Goal: Obtain resource: Download file/media

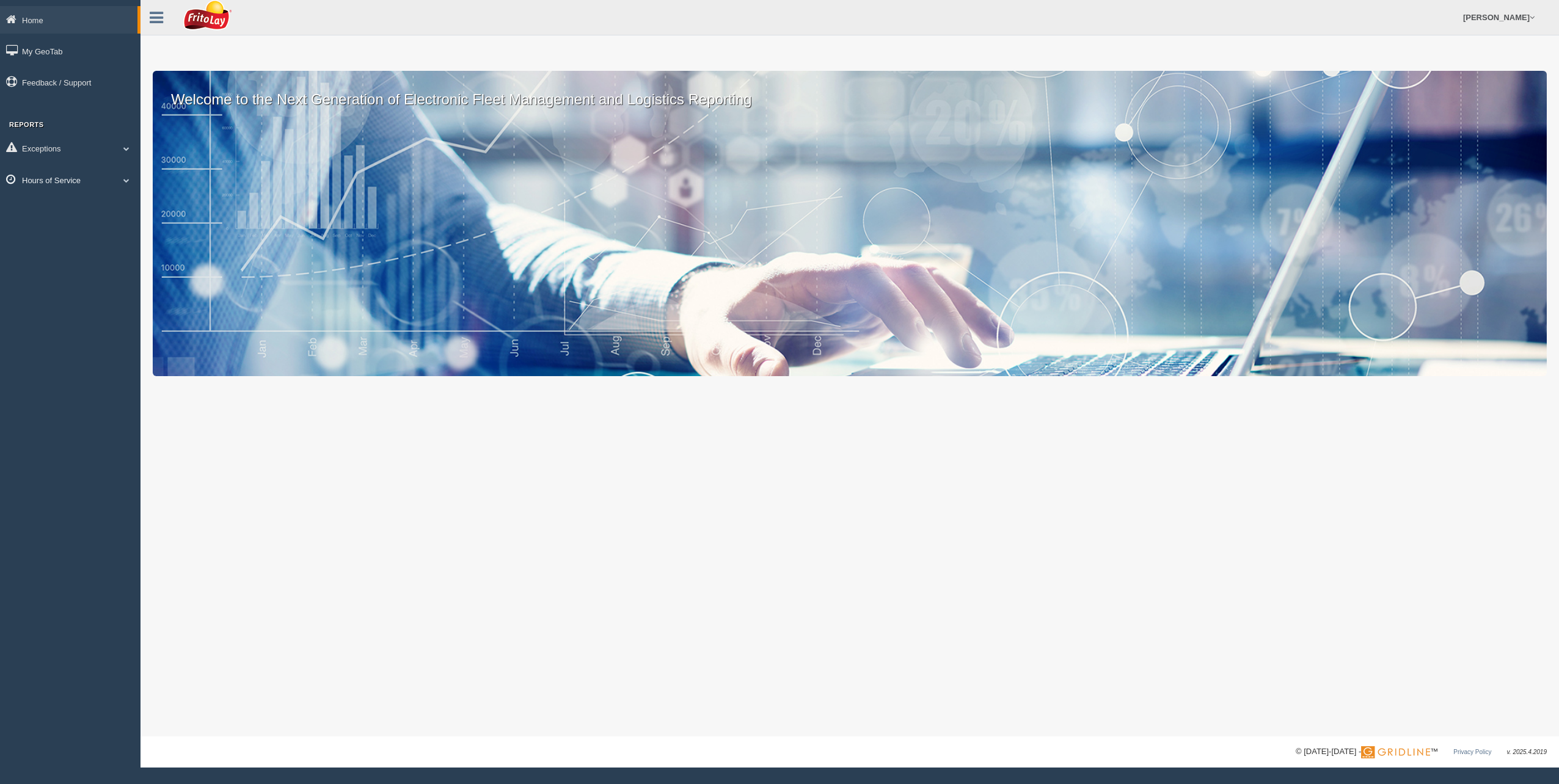
click at [127, 181] on span at bounding box center [127, 179] width 16 height 6
click at [107, 226] on link "HOS Violation Audit Reports" at bounding box center [79, 229] width 115 height 22
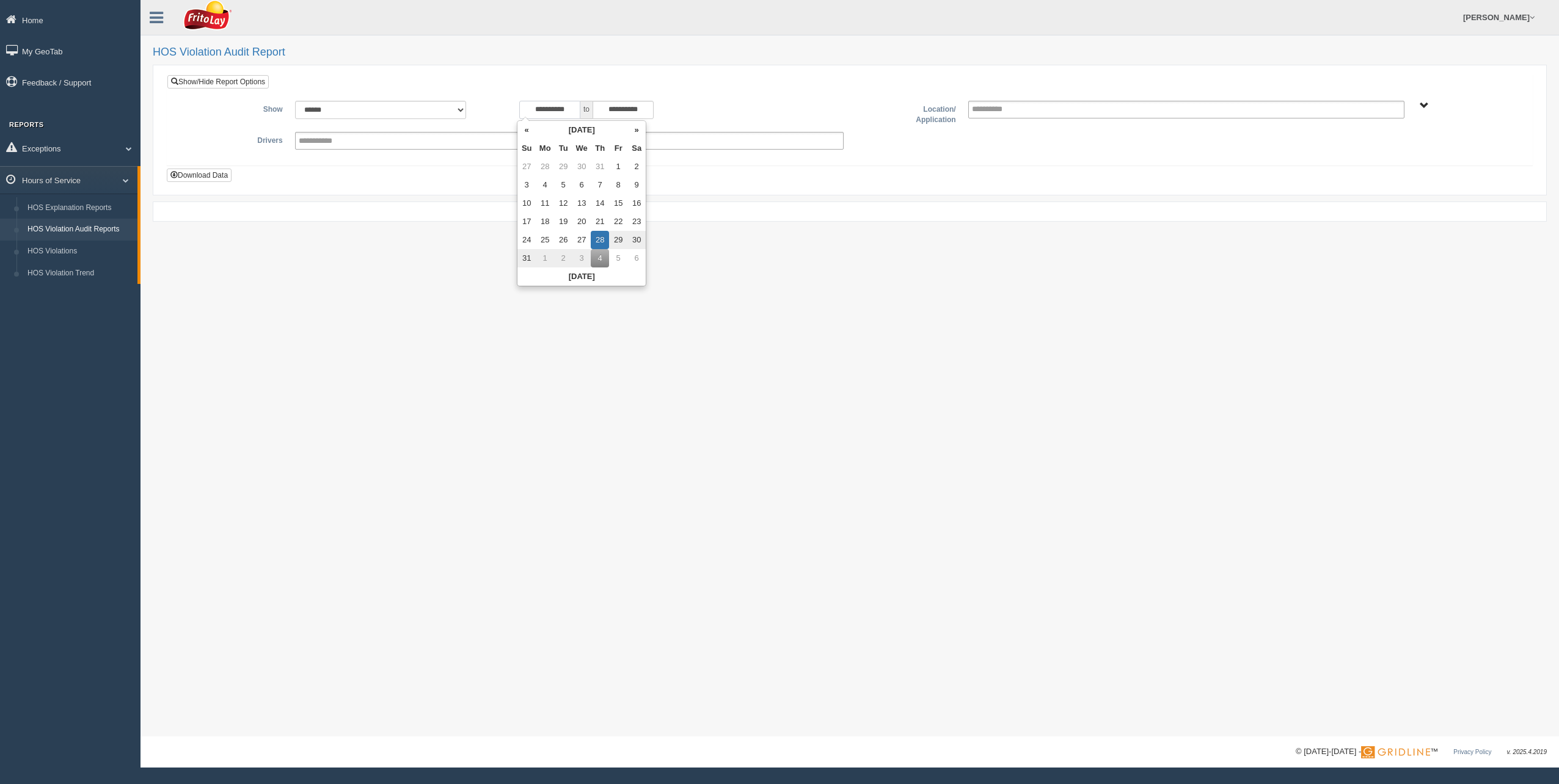
click at [523, 111] on input "**********" at bounding box center [549, 109] width 61 height 18
click at [523, 129] on th "«" at bounding box center [526, 130] width 18 height 18
click at [529, 182] on td "6" at bounding box center [529, 185] width 18 height 18
type input "**********"
click at [1426, 105] on span "NORTHCENTRAL REGION" at bounding box center [1424, 106] width 10 height 10
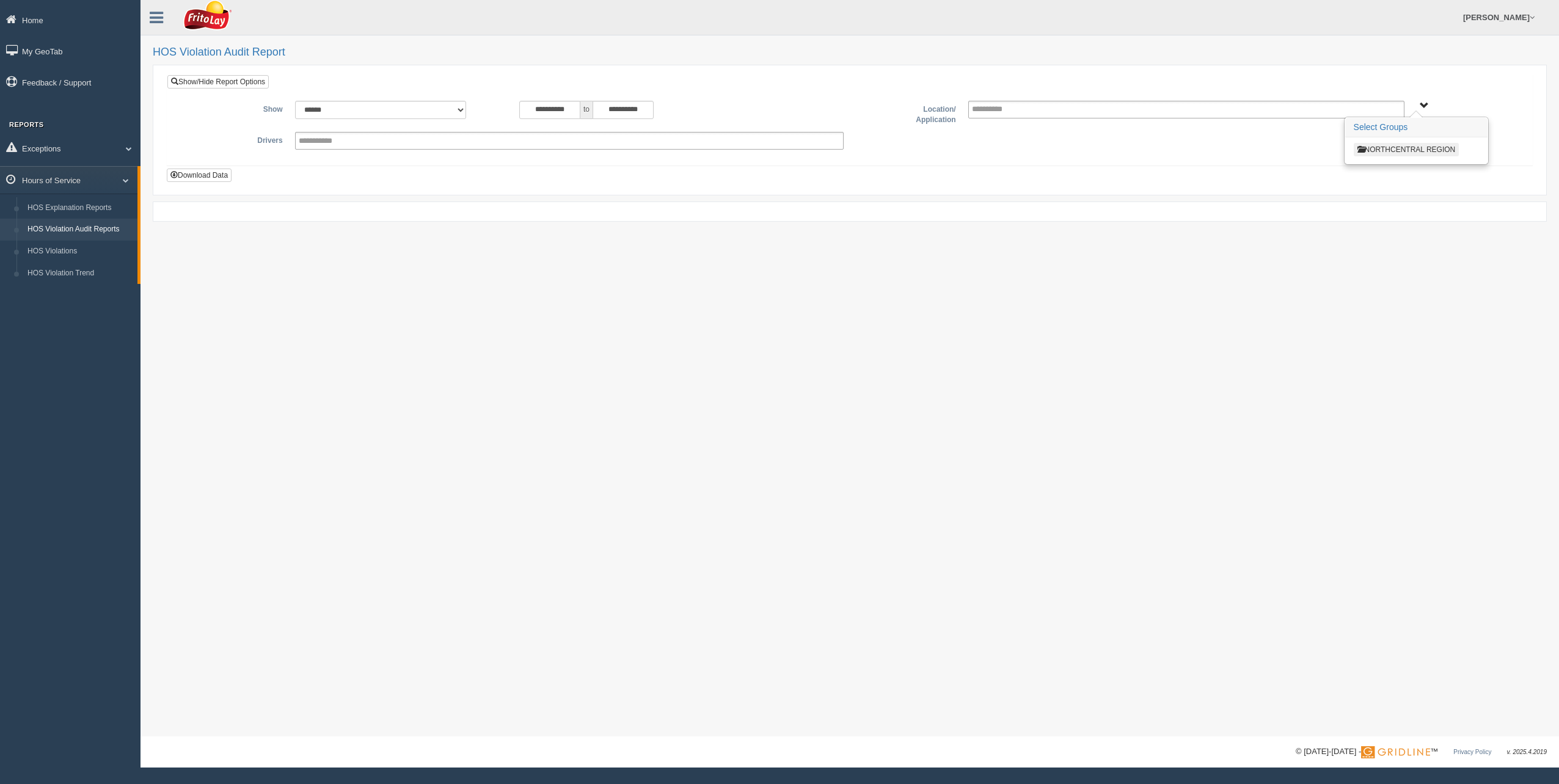
click at [1392, 147] on button "NORTHCENTRAL REGION" at bounding box center [1406, 150] width 106 height 14
click at [1384, 230] on button "MARKET NC3" at bounding box center [1384, 231] width 62 height 14
click at [1380, 243] on button "MOTOWN EAST ZONE-MU01587" at bounding box center [1417, 247] width 127 height 14
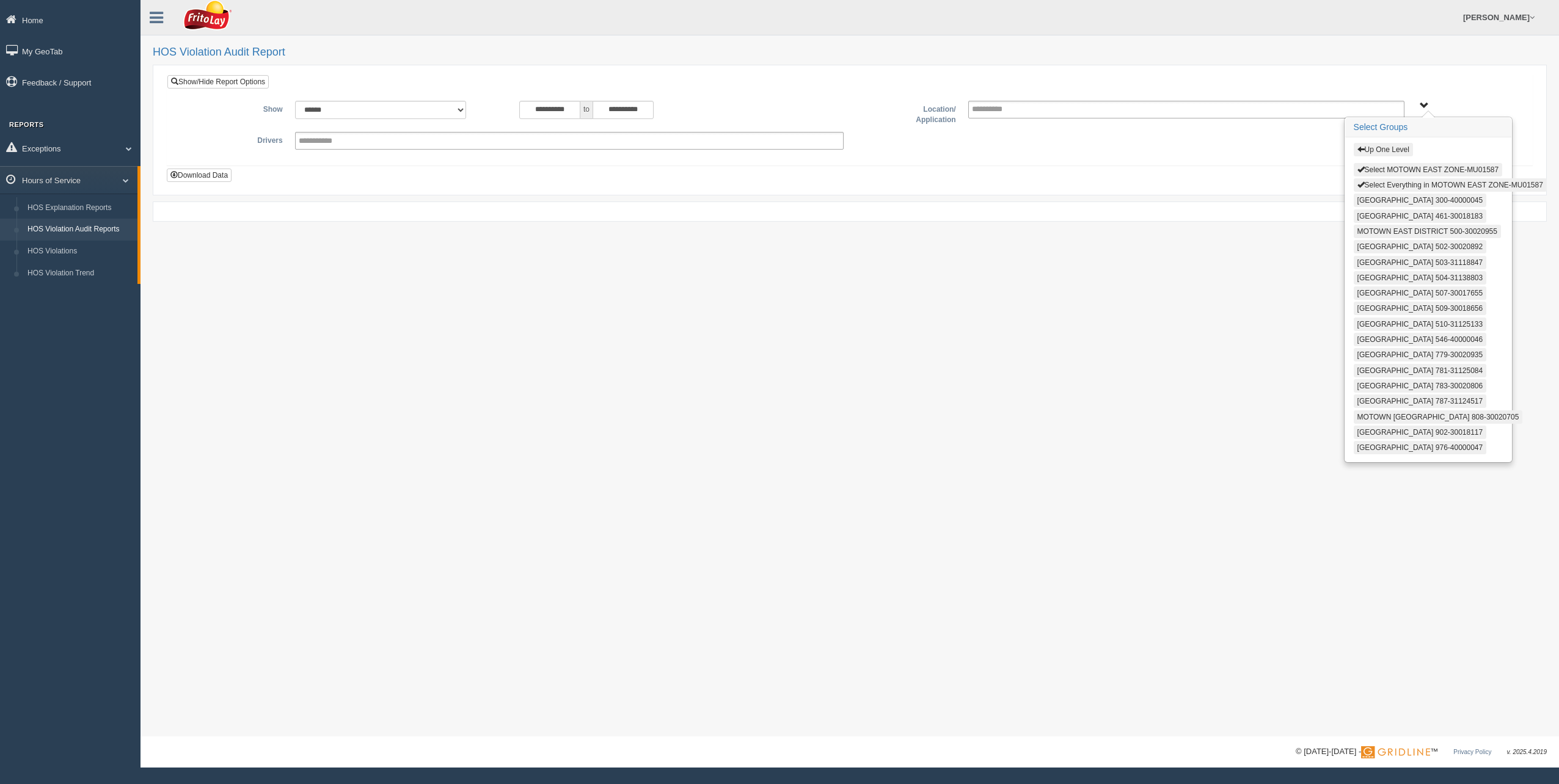
click at [1383, 183] on button "Select Everything in MOTOWN EAST ZONE-MU01587" at bounding box center [1450, 185] width 193 height 14
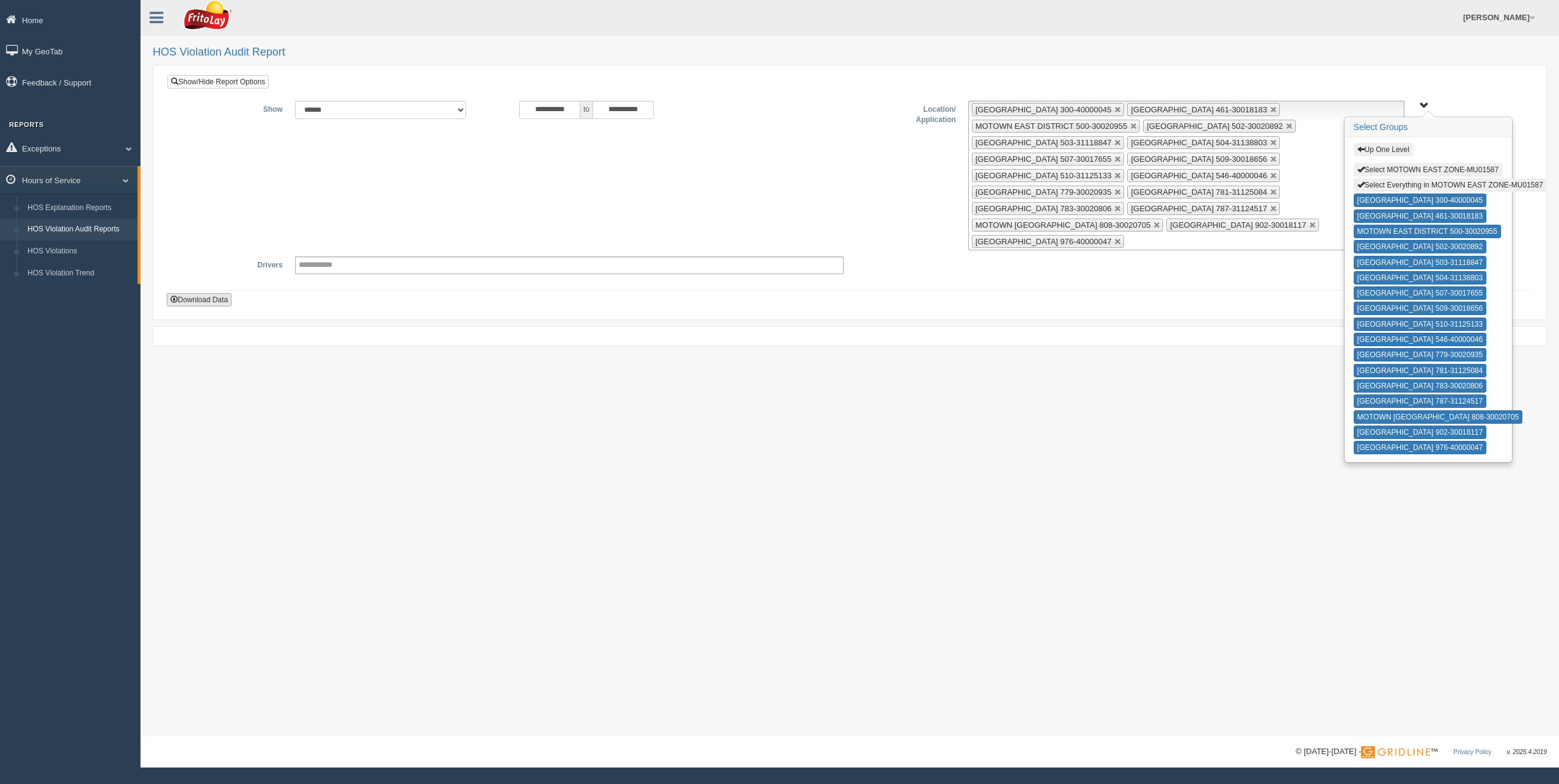
click at [211, 296] on button "Download Data" at bounding box center [198, 300] width 65 height 14
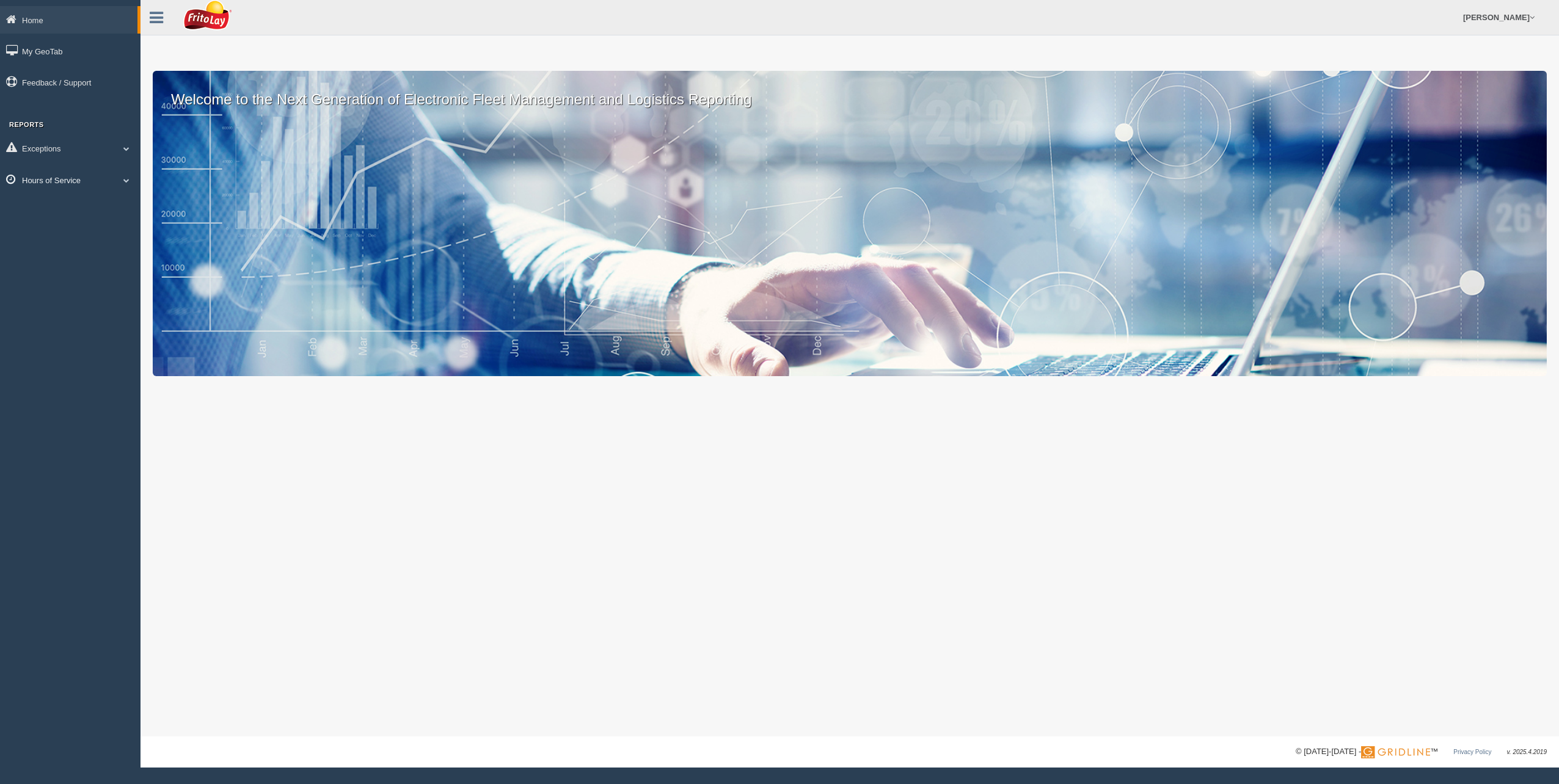
click at [127, 182] on span at bounding box center [127, 179] width 16 height 6
click at [111, 229] on link "HOS Violation Audit Reports" at bounding box center [79, 229] width 115 height 22
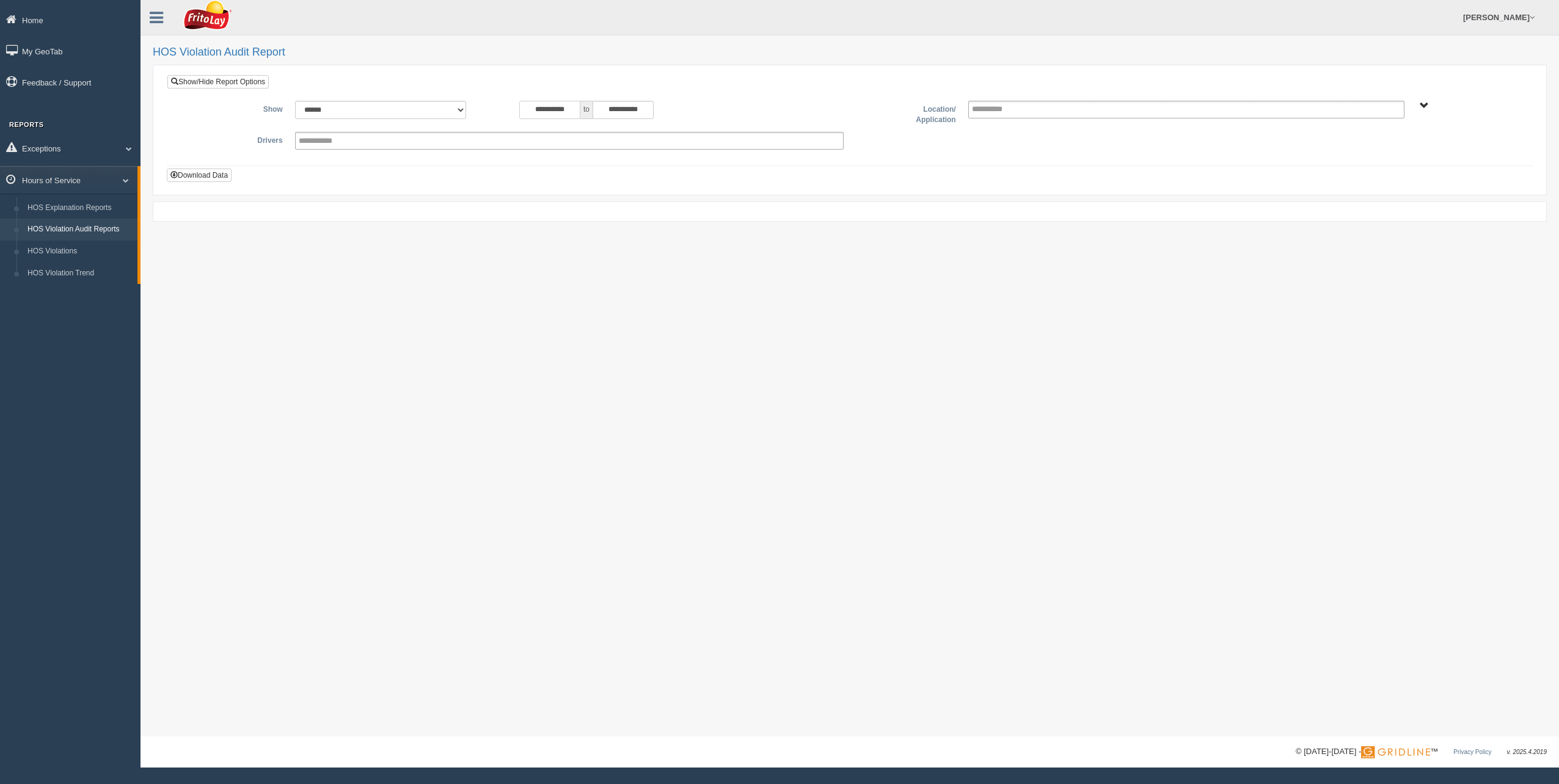
click at [520, 106] on input "**********" at bounding box center [549, 109] width 61 height 18
click at [525, 129] on th "«" at bounding box center [526, 130] width 18 height 18
click at [525, 129] on th "«" at bounding box center [529, 130] width 18 height 18
click at [525, 183] on td "1" at bounding box center [529, 185] width 18 height 18
type input "**********"
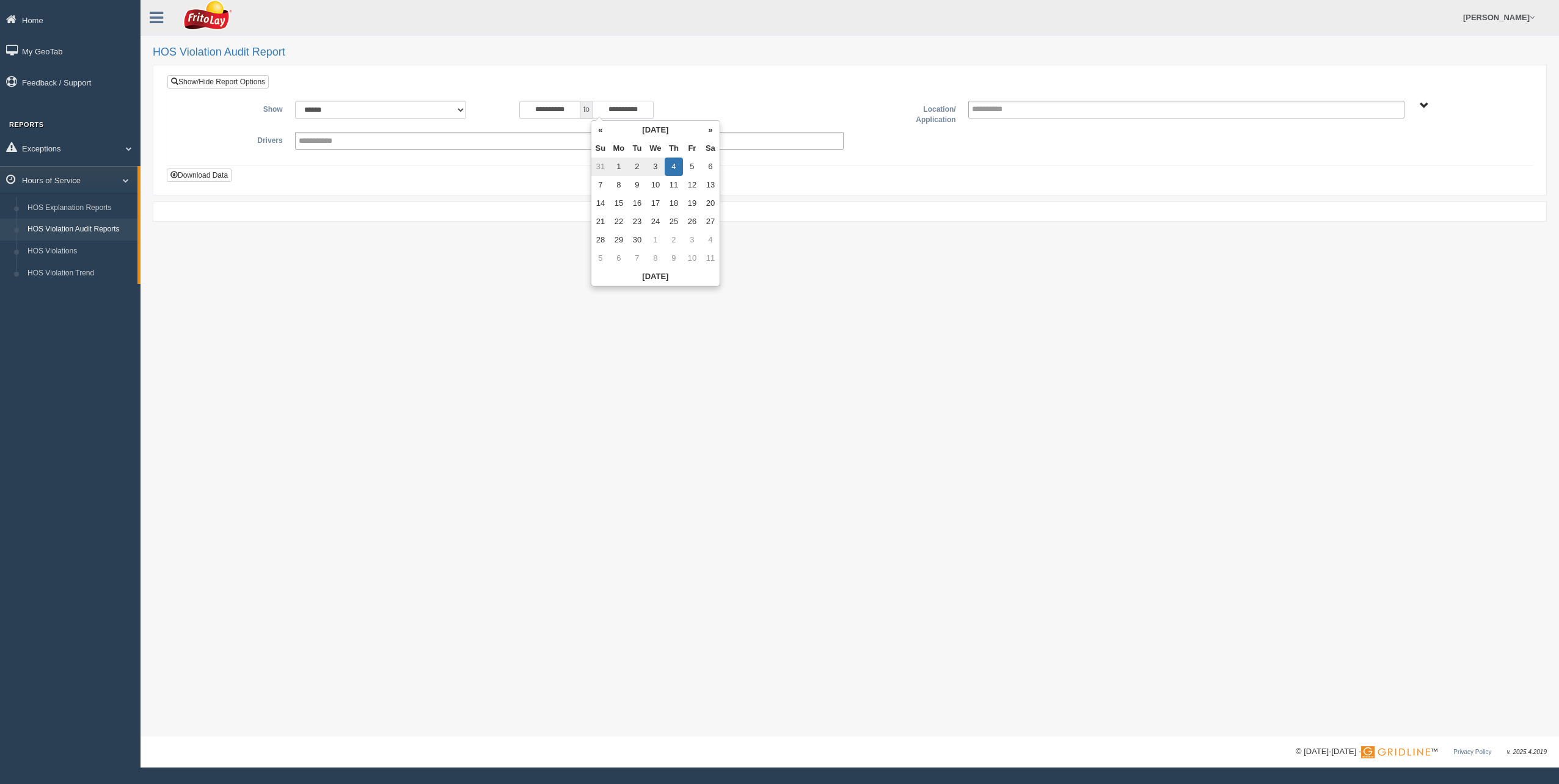
click at [601, 105] on input "**********" at bounding box center [623, 109] width 61 height 18
click at [600, 133] on th "«" at bounding box center [600, 130] width 18 height 18
click at [600, 133] on th "«" at bounding box center [602, 130] width 18 height 18
click at [626, 160] on td "30" at bounding box center [620, 166] width 18 height 18
type input "**********"
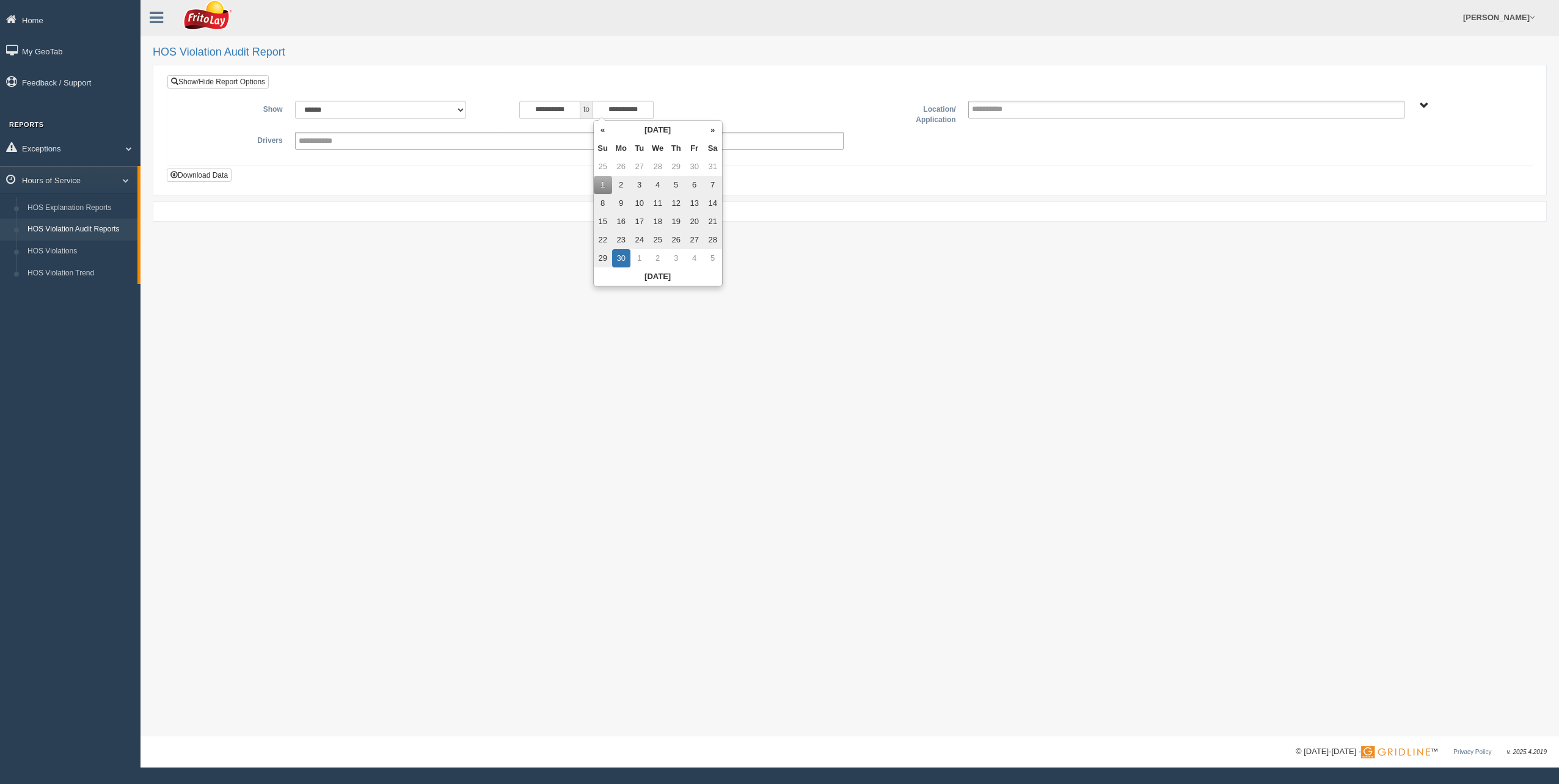
click at [1422, 105] on span "NORTHCENTRAL REGION" at bounding box center [1424, 106] width 10 height 10
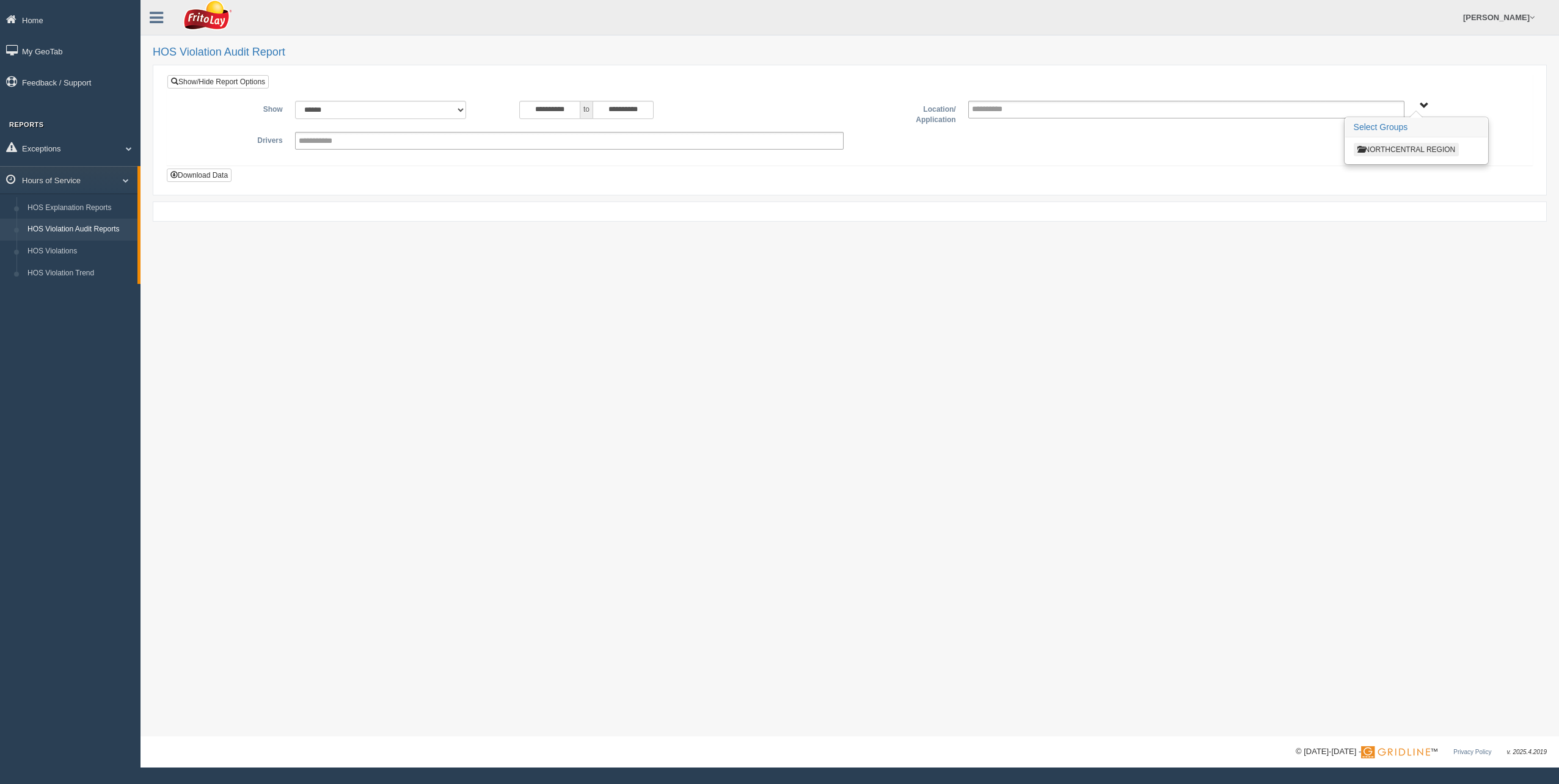
click at [1406, 149] on button "NORTHCENTRAL REGION" at bounding box center [1406, 150] width 106 height 14
click at [1393, 232] on button "MARKET NC3" at bounding box center [1384, 231] width 62 height 14
click at [1392, 245] on button "MOTOWN EAST ZONE-MU01587" at bounding box center [1417, 247] width 127 height 14
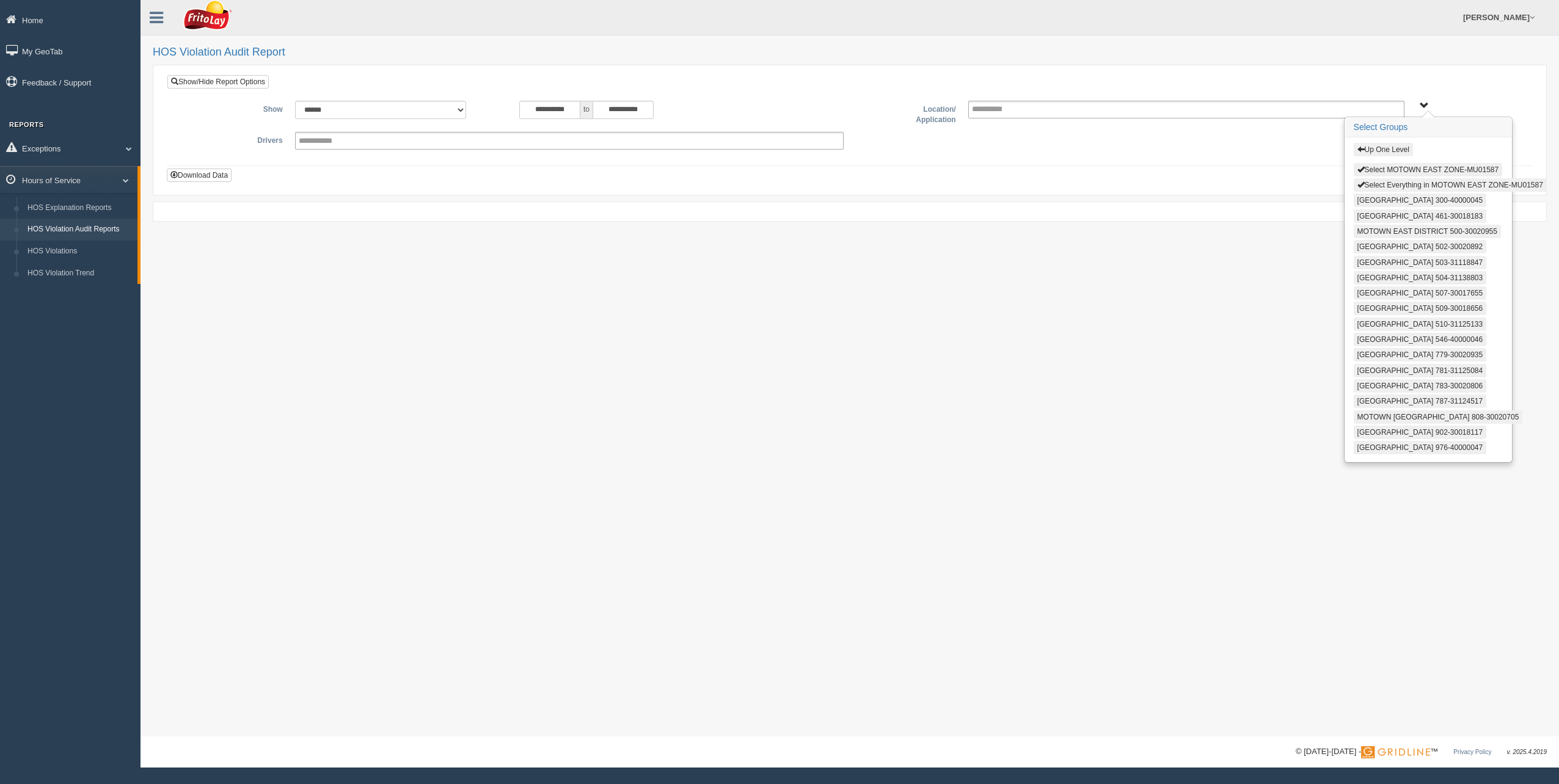
click at [1399, 185] on button "Select Everything in MOTOWN EAST ZONE-MU01587" at bounding box center [1450, 185] width 193 height 14
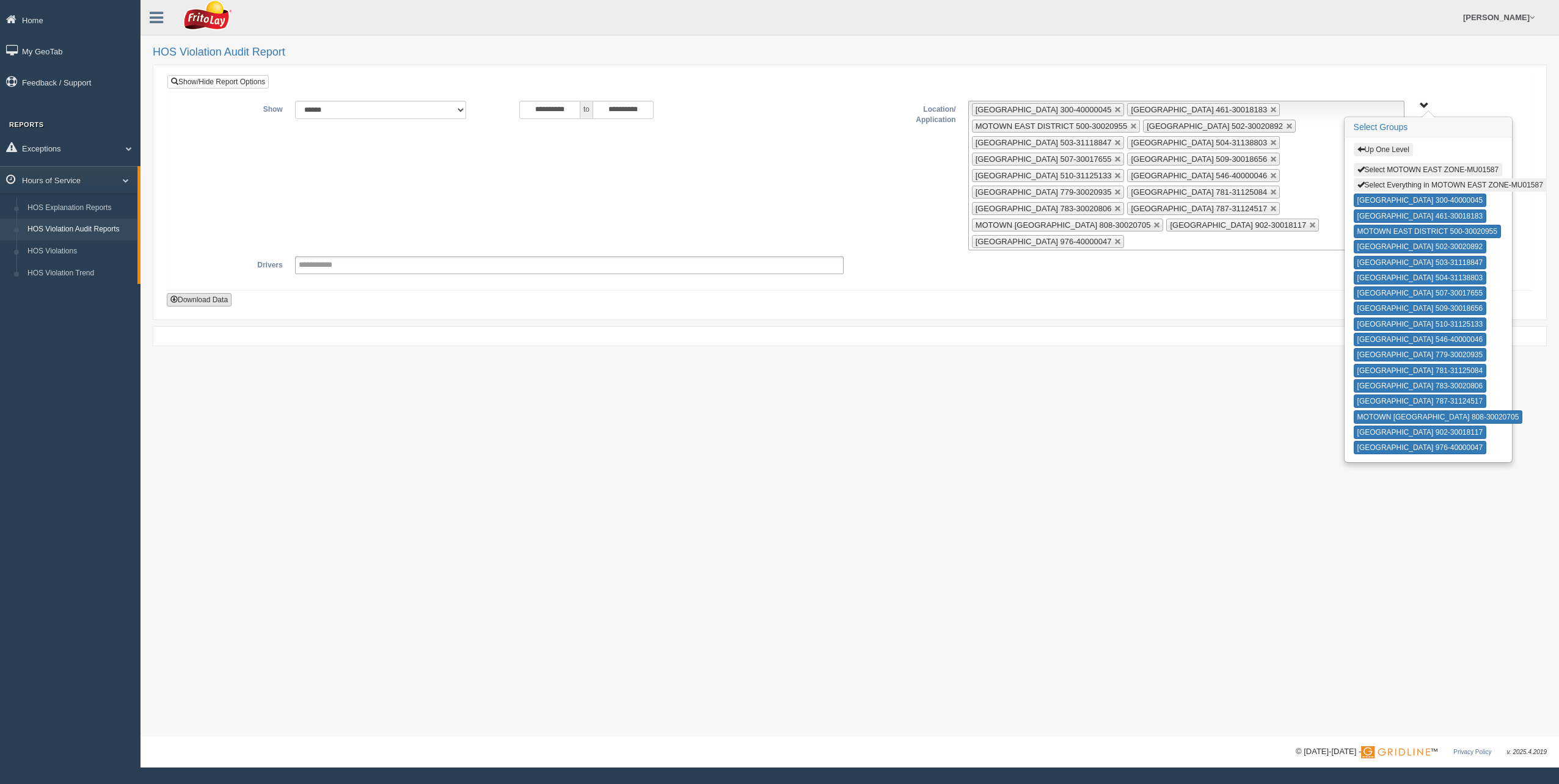
click at [190, 297] on button "Download Data" at bounding box center [198, 300] width 65 height 14
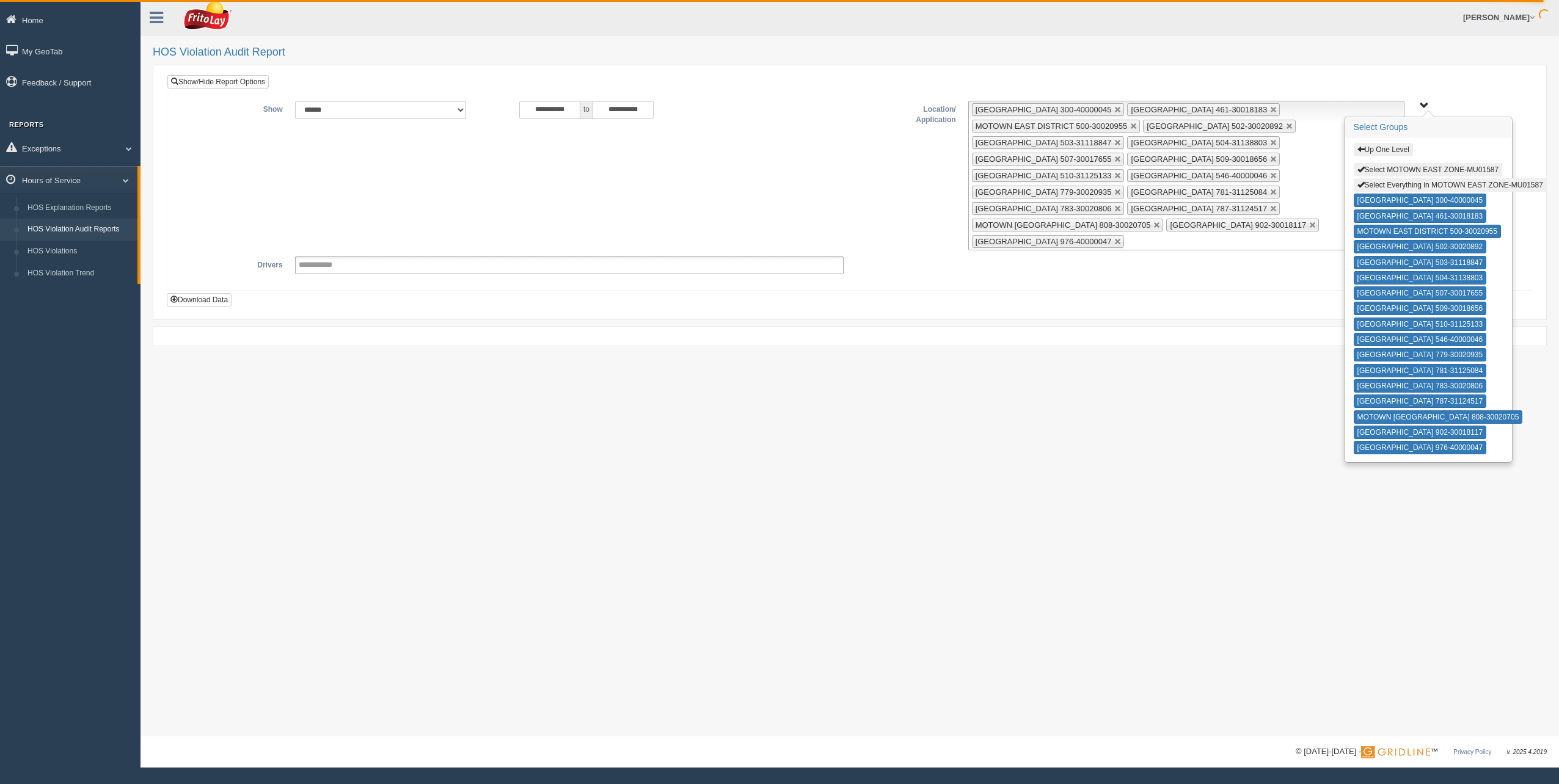
click at [1172, 55] on h2 "HOS Violation Audit Report" at bounding box center [849, 53] width 1394 height 12
